Goal: Task Accomplishment & Management: Manage account settings

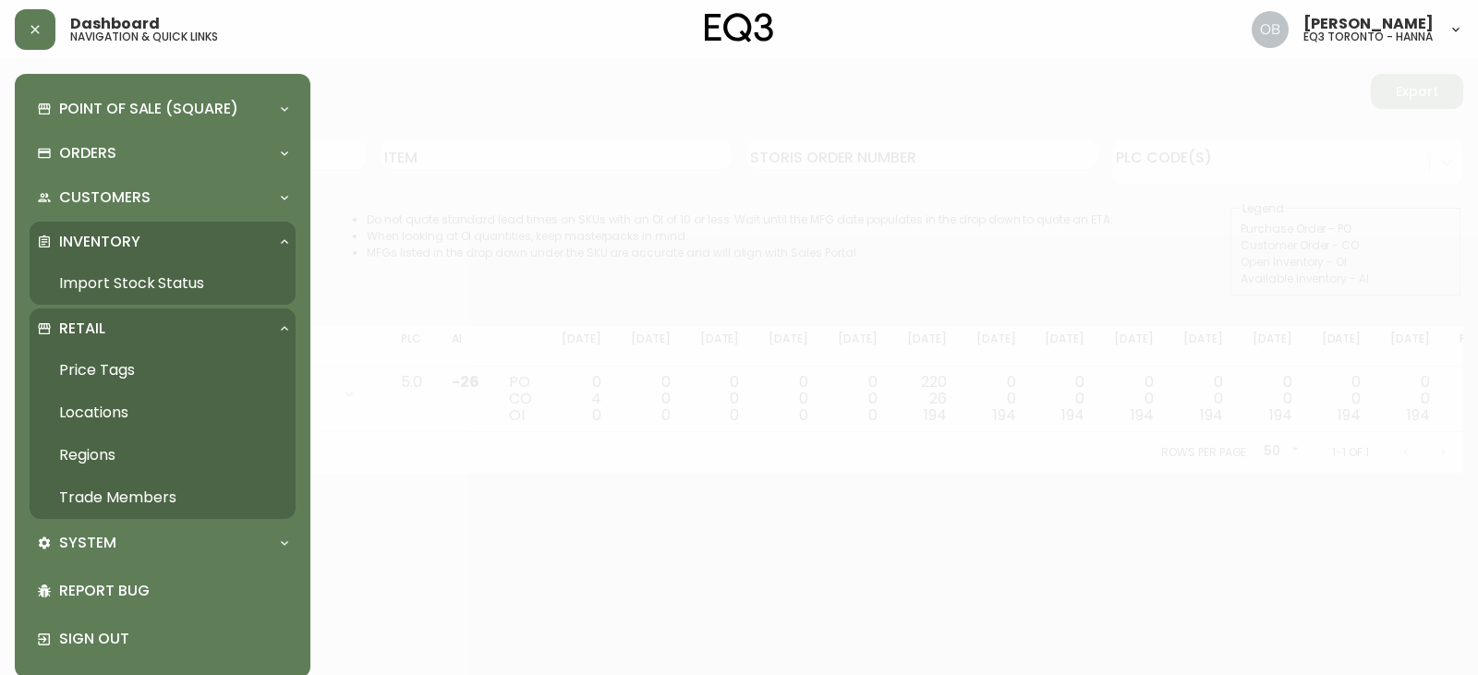
click at [118, 492] on link "Trade Members" at bounding box center [163, 498] width 266 height 42
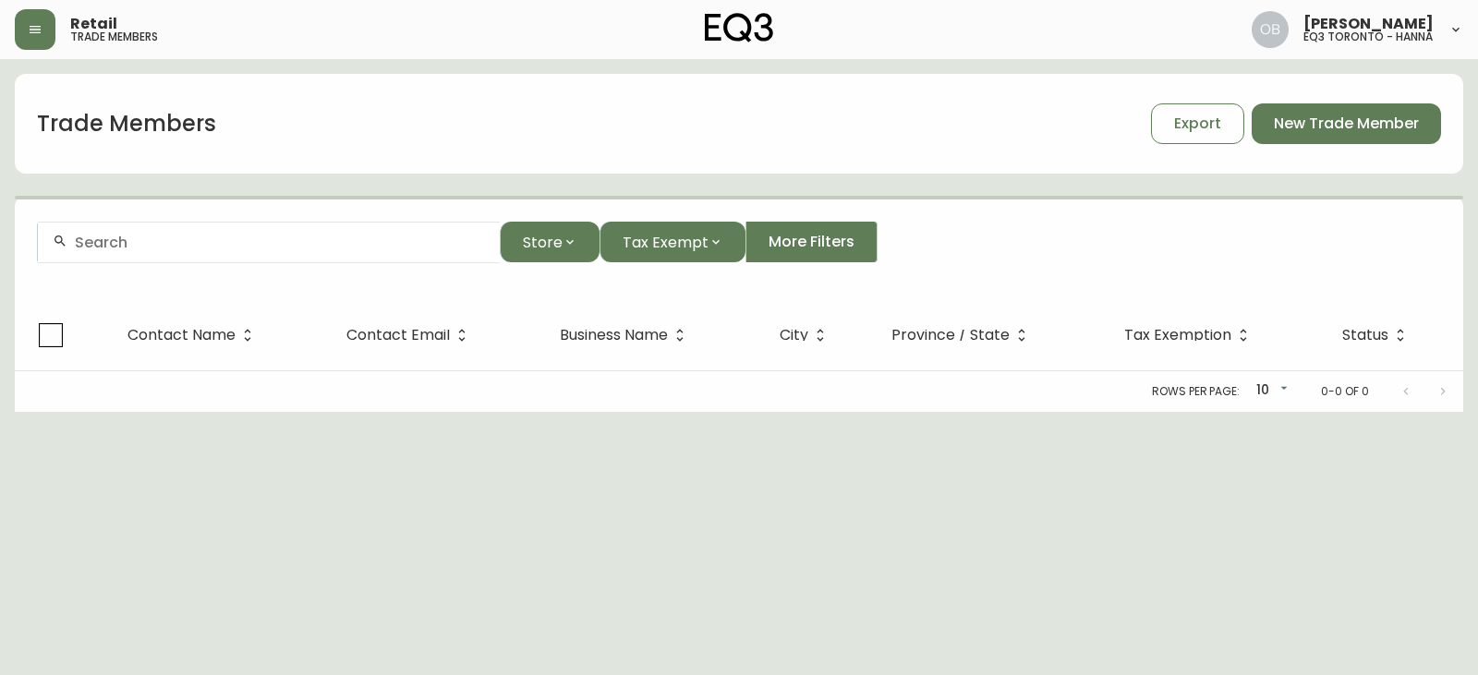
click at [208, 236] on input "text" at bounding box center [280, 243] width 410 height 18
paste input "[EMAIL_ADDRESS][PERSON_NAME][DOMAIN_NAME]"
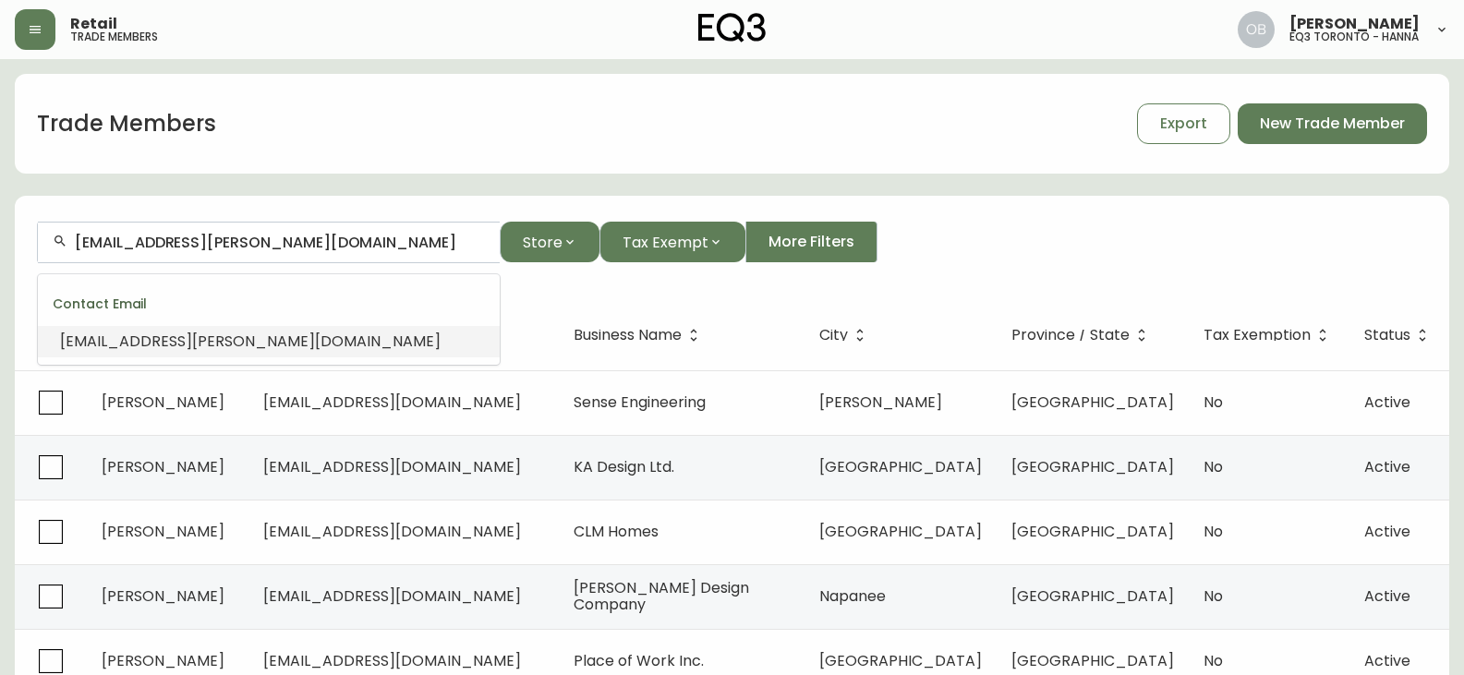
click at [179, 329] on li "[EMAIL_ADDRESS][PERSON_NAME][DOMAIN_NAME]" at bounding box center [269, 341] width 462 height 31
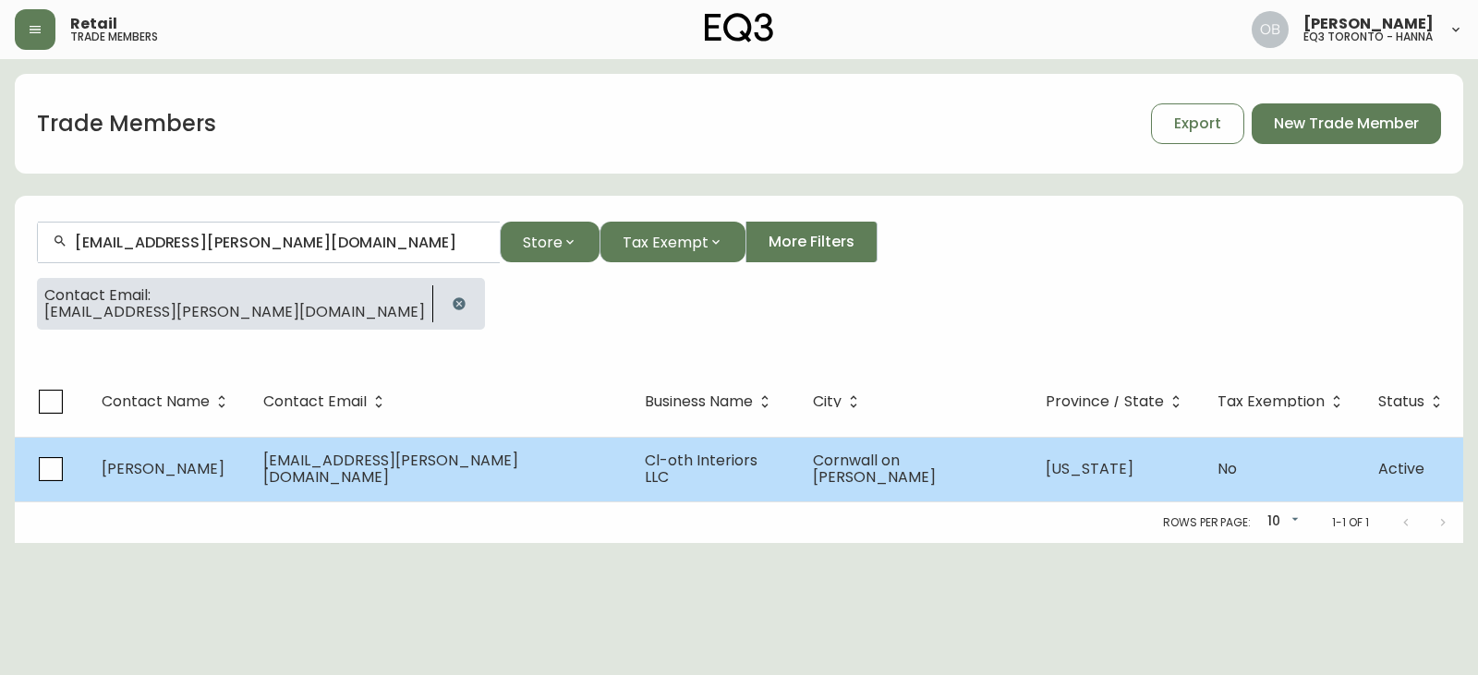
type input "[EMAIL_ADDRESS][PERSON_NAME][DOMAIN_NAME]"
click at [453, 470] on span "[EMAIL_ADDRESS][PERSON_NAME][DOMAIN_NAME]" at bounding box center [390, 469] width 255 height 38
select select "NY"
select select "US"
select select "US_EN"
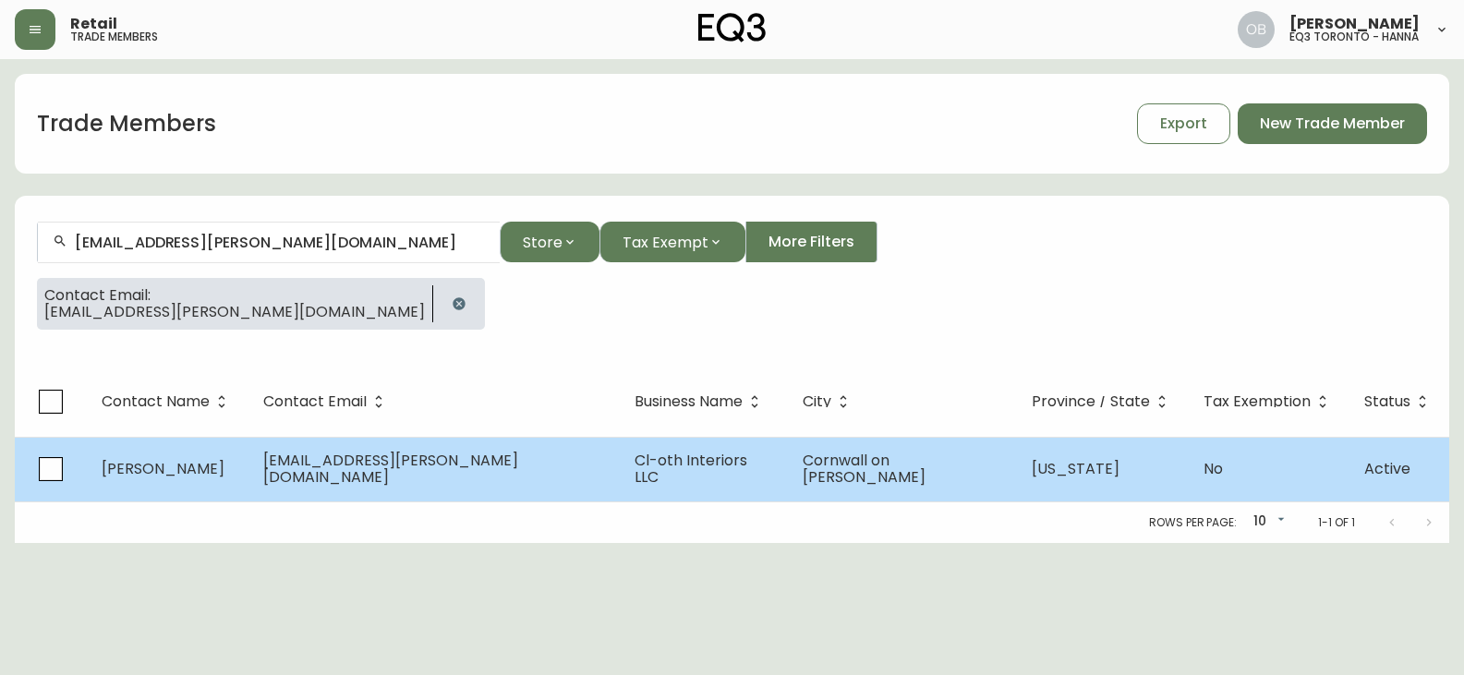
select select "Trade Show"
select select "Interior Designer"
select select "false"
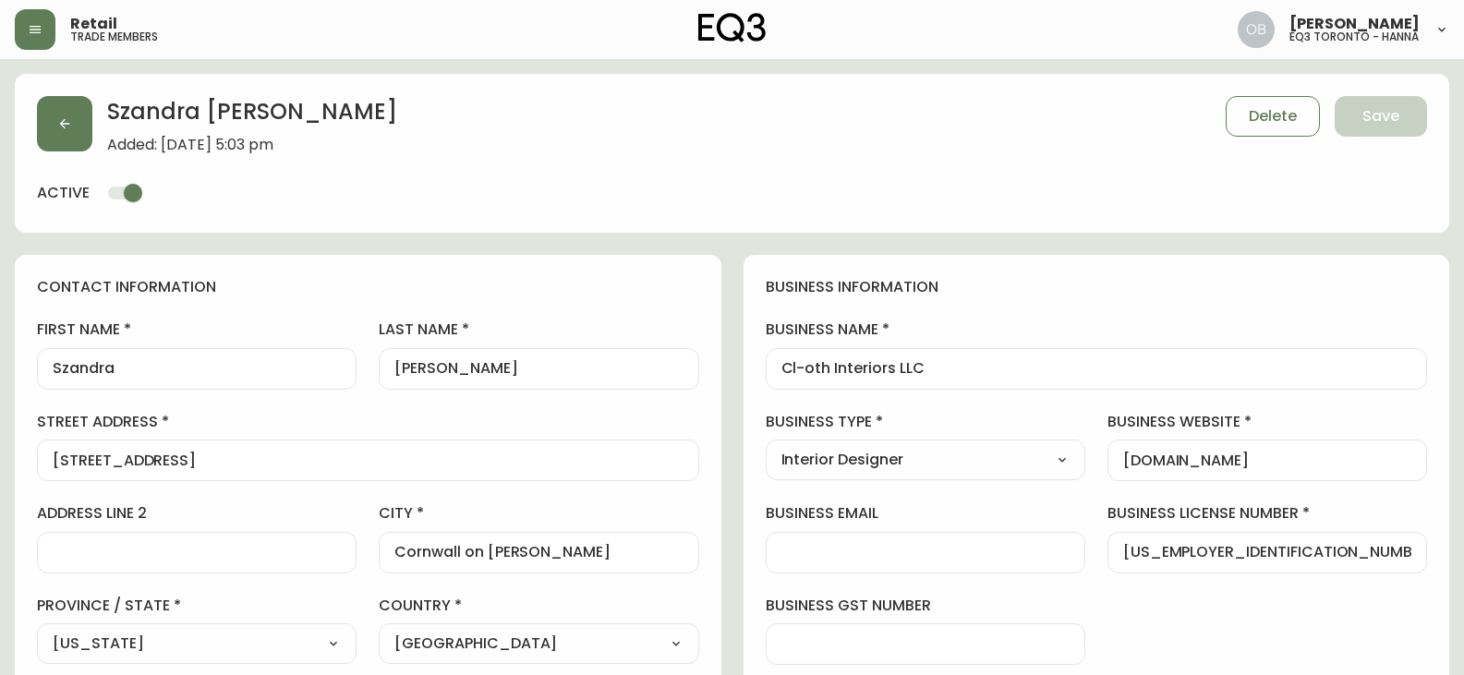
type input "EQ3 US Trade - [GEOGRAPHIC_DATA]"
select select "cm48zha2033ze0170ss7kujjb"
drag, startPoint x: 945, startPoint y: 368, endPoint x: 694, endPoint y: 373, distance: 251.3
drag, startPoint x: 133, startPoint y: 372, endPoint x: 0, endPoint y: 374, distance: 133.0
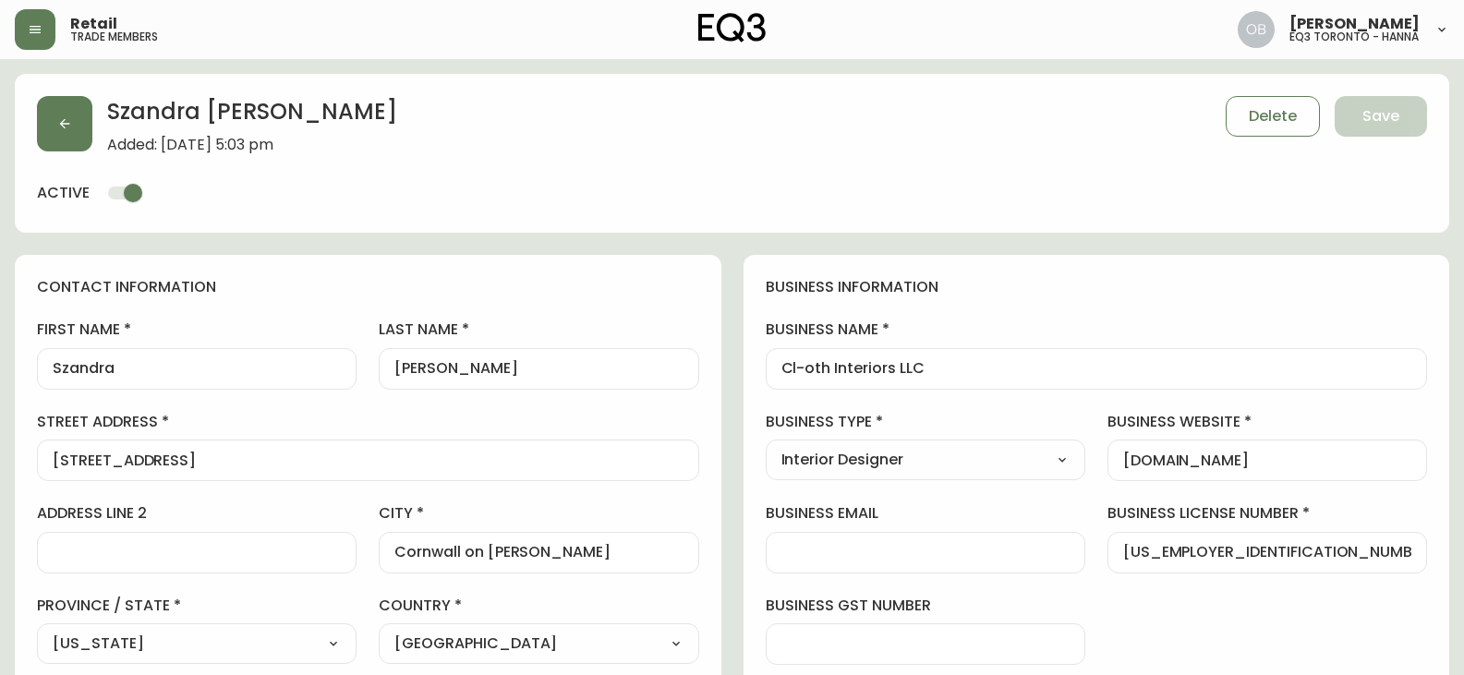
click at [314, 364] on div "first name Szandra last name [PERSON_NAME][GEOGRAPHIC_DATA] address [STREET_ADD…" at bounding box center [368, 583] width 662 height 527
